Goal: Transaction & Acquisition: Purchase product/service

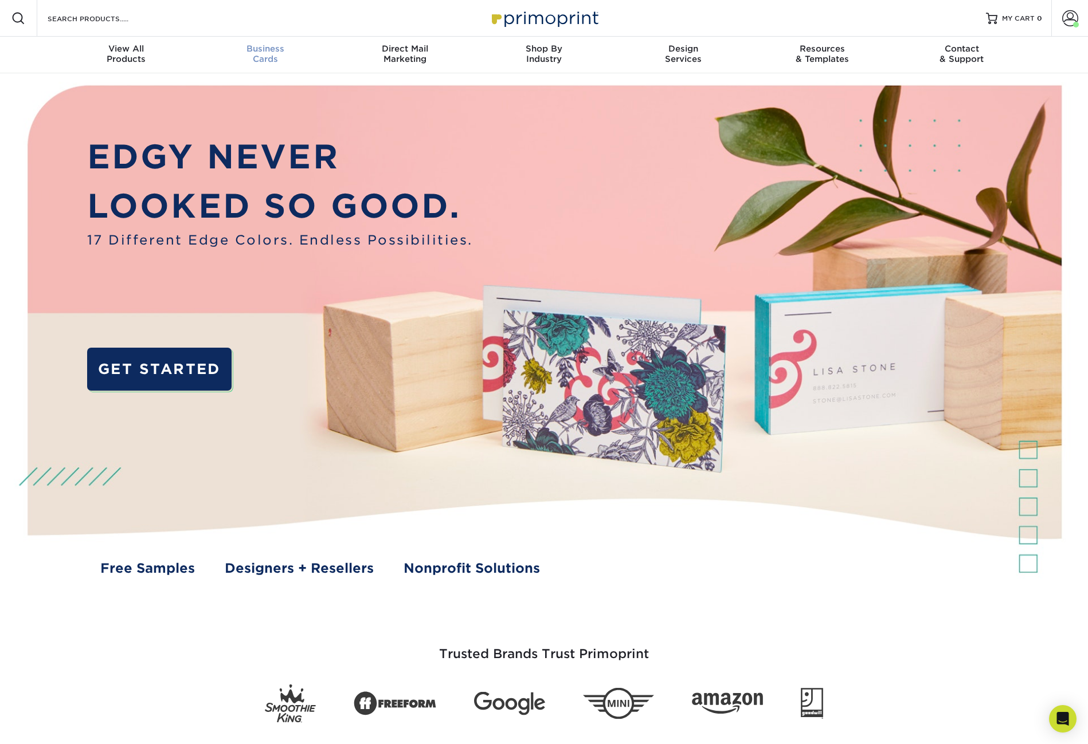
click at [256, 42] on link "Business Cards" at bounding box center [265, 55] width 139 height 37
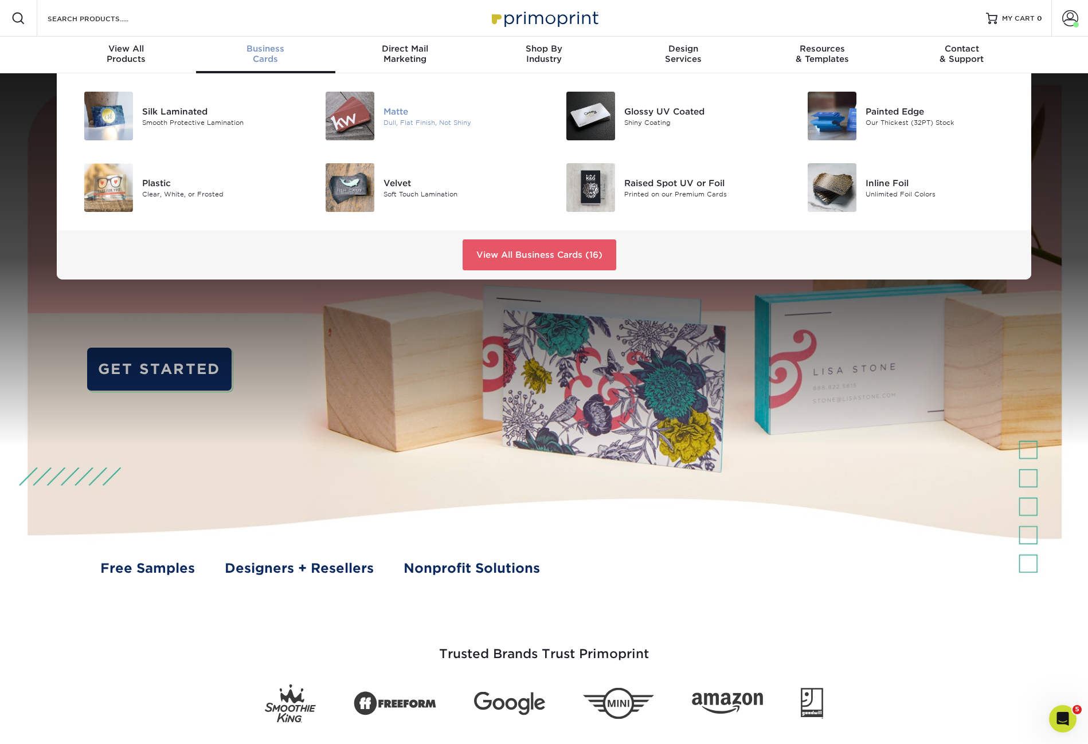
click at [350, 121] on img at bounding box center [349, 116] width 49 height 49
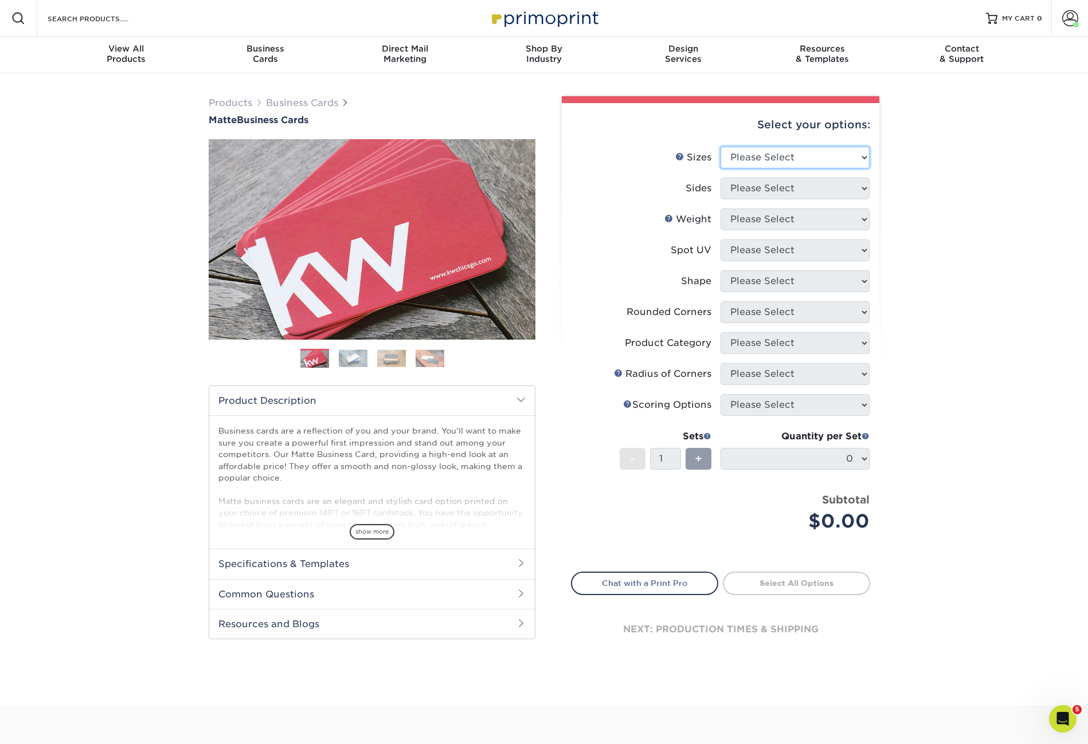
select select "2.00x3.50"
select select "13abbda7-1d64-4f25-8bb2-c179b224825d"
select select "14PT"
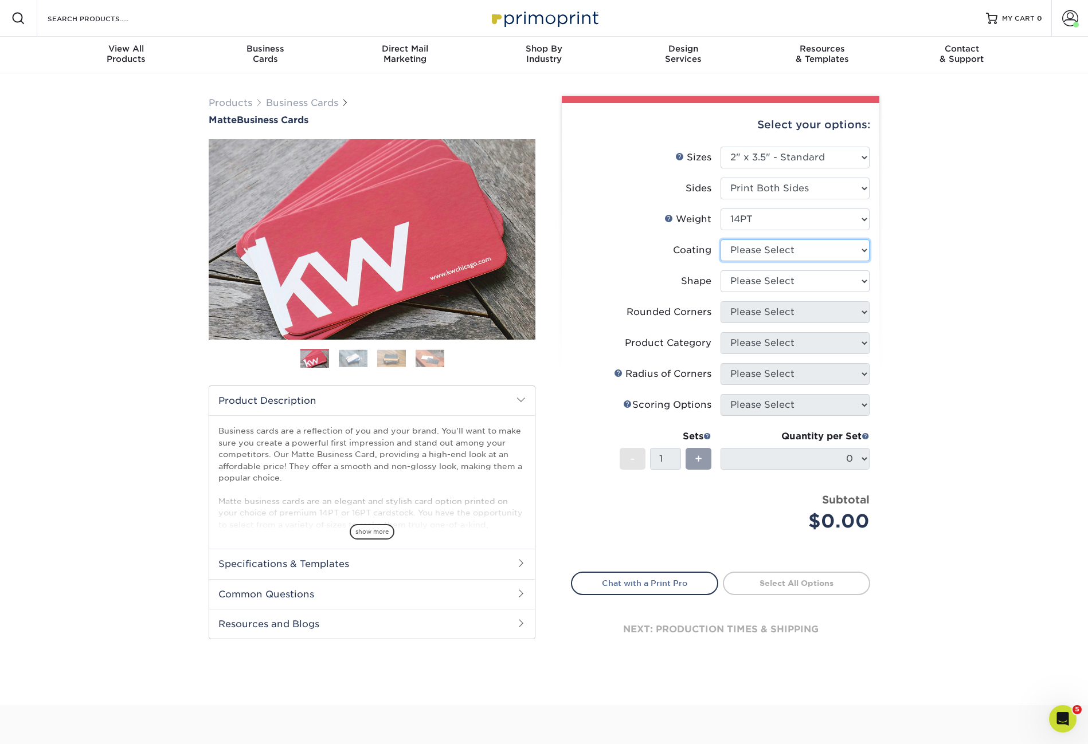
select select "121bb7b5-3b4d-429f-bd8d-bbf80e953313"
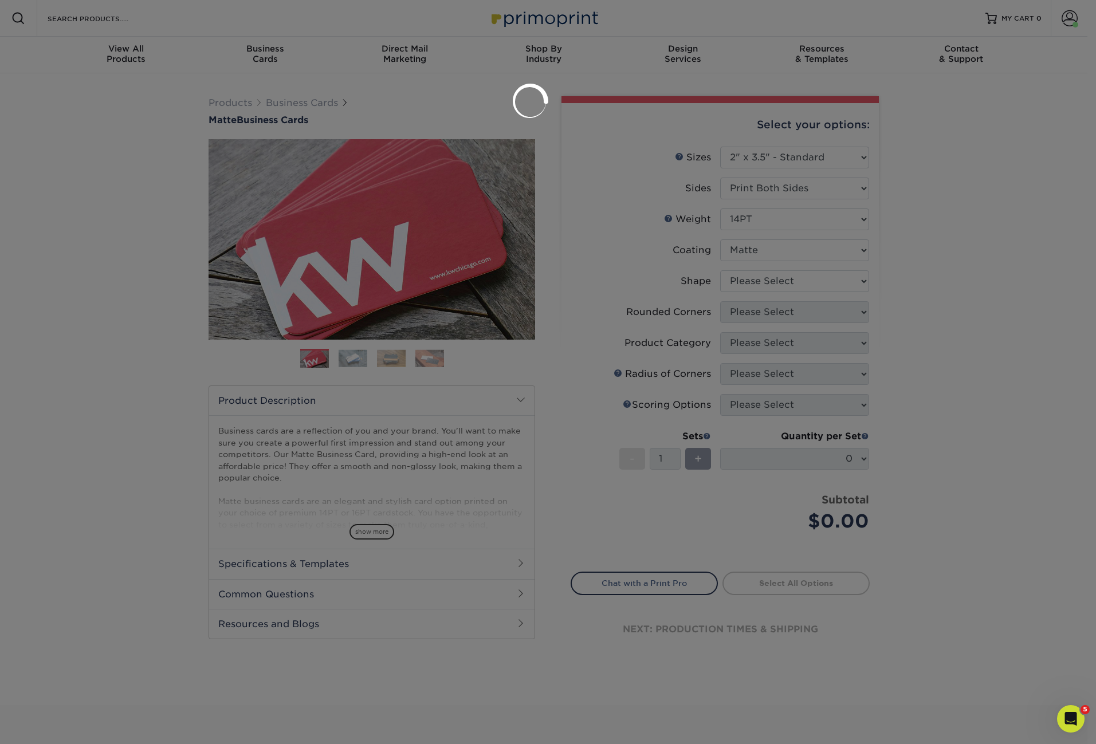
click at [759, 274] on div at bounding box center [548, 372] width 1096 height 744
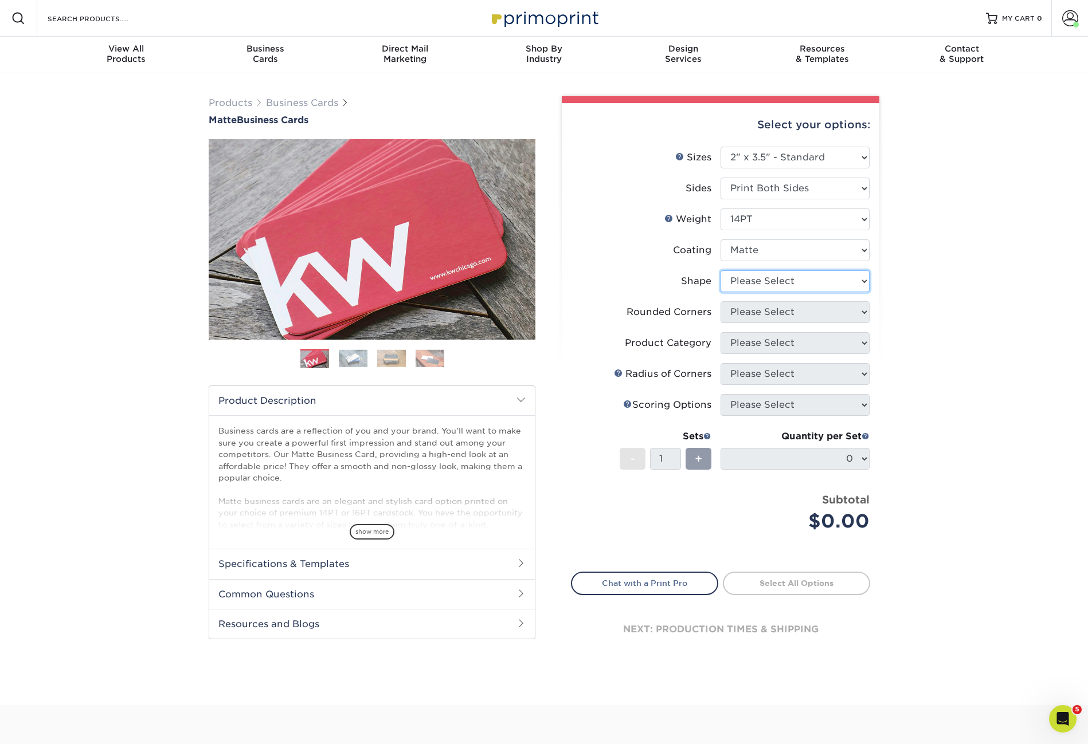
select select "standard"
select select "0"
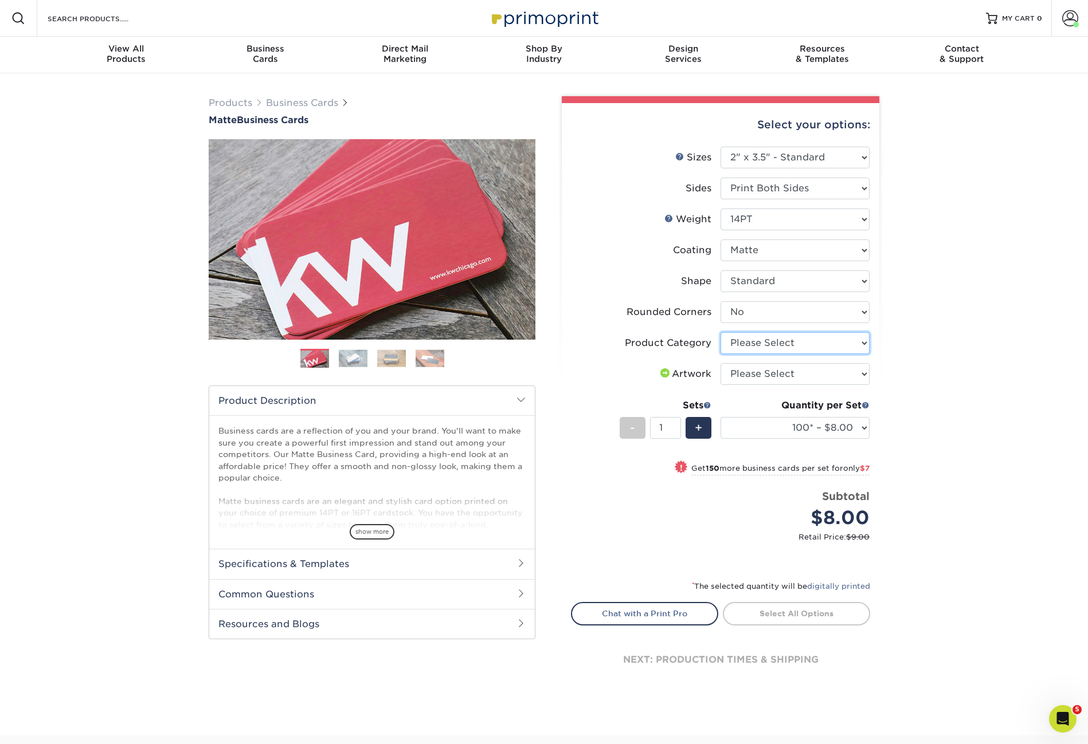
select select "3b5148f1-0588-4f88-a218-97bcfdce65c1"
select select "upload"
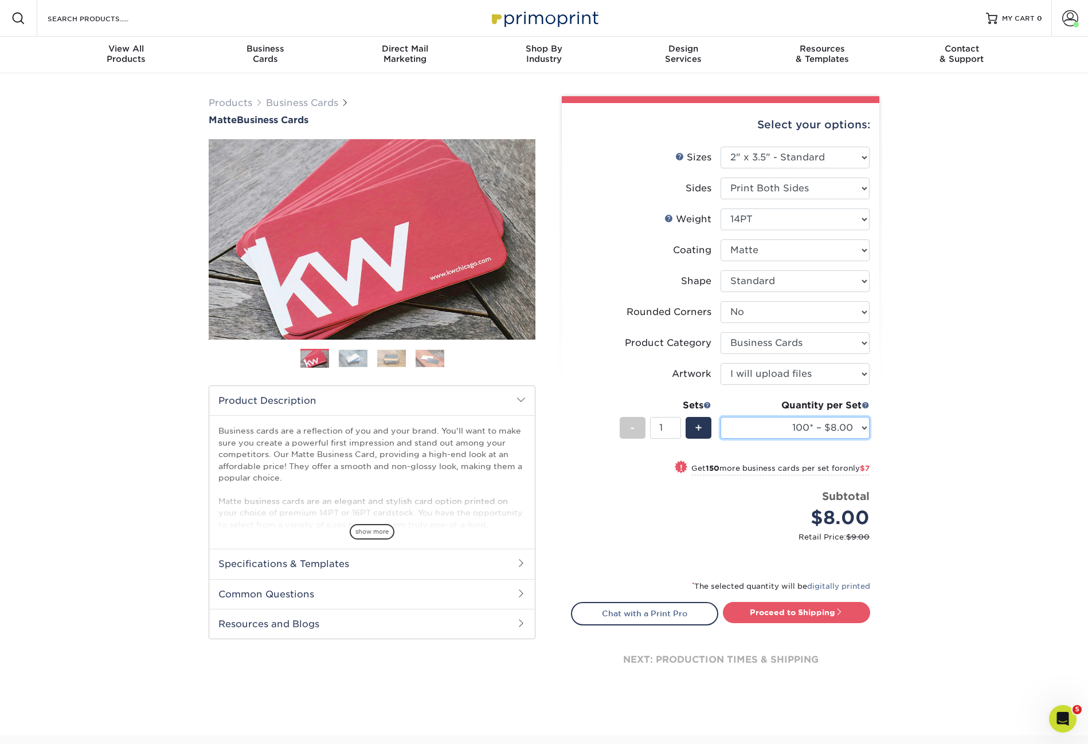
select select "500 – $30.00"
